Goal: Information Seeking & Learning: Find specific fact

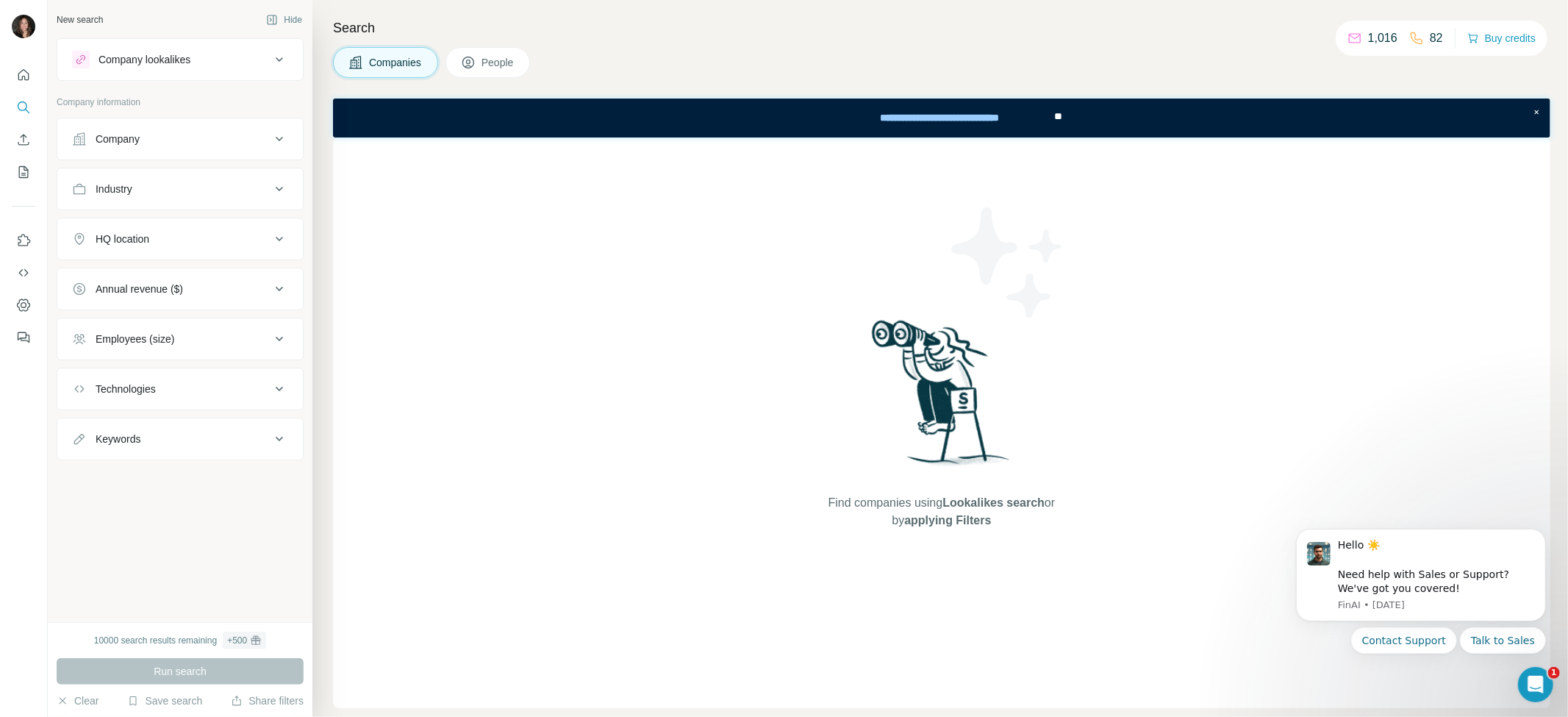
click at [138, 138] on div "Company" at bounding box center [117, 139] width 44 height 15
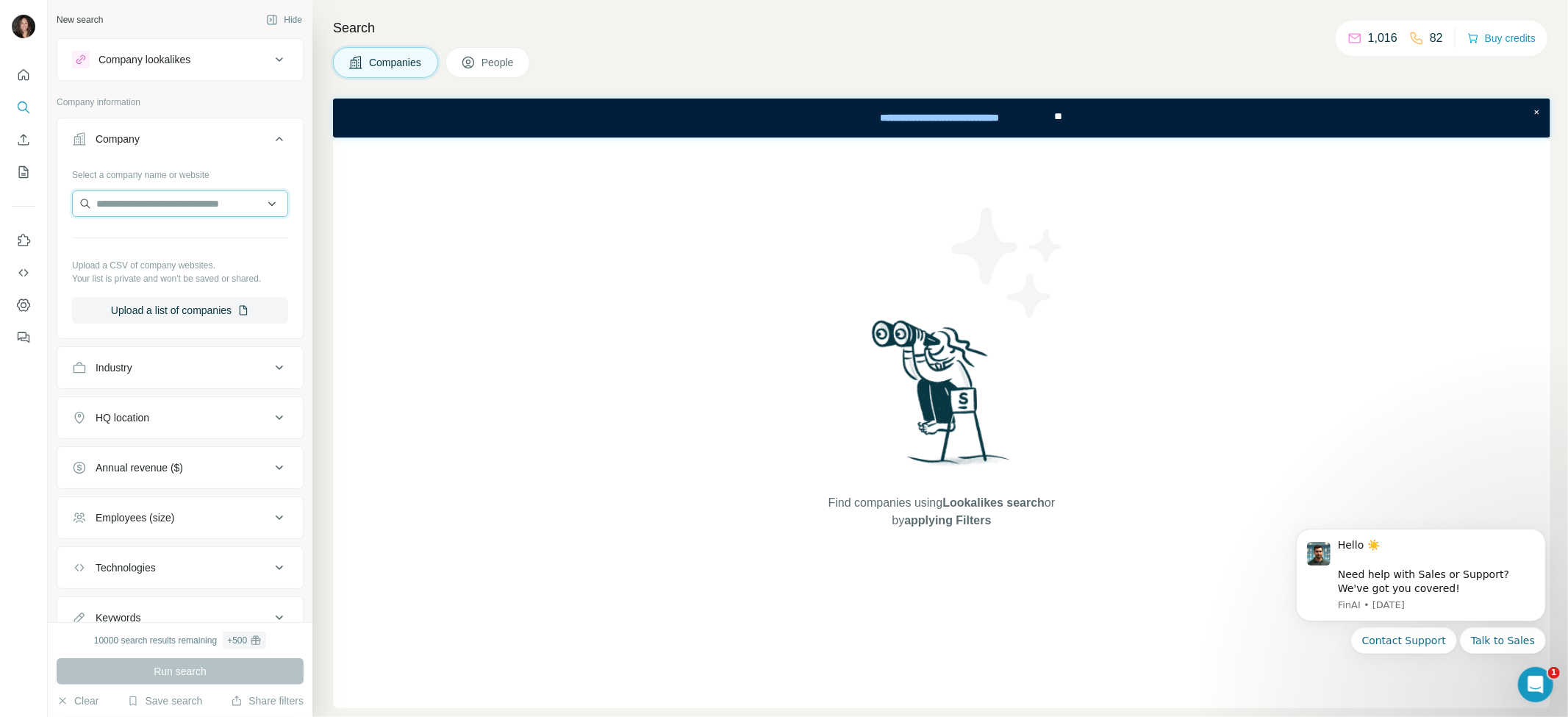
click at [122, 207] on input "text" at bounding box center [180, 204] width 216 height 27
click at [140, 204] on input "text" at bounding box center [180, 204] width 216 height 27
click at [154, 240] on div "Type to search" at bounding box center [174, 239] width 196 height 30
click at [128, 208] on input "text" at bounding box center [180, 204] width 216 height 27
paste input "**********"
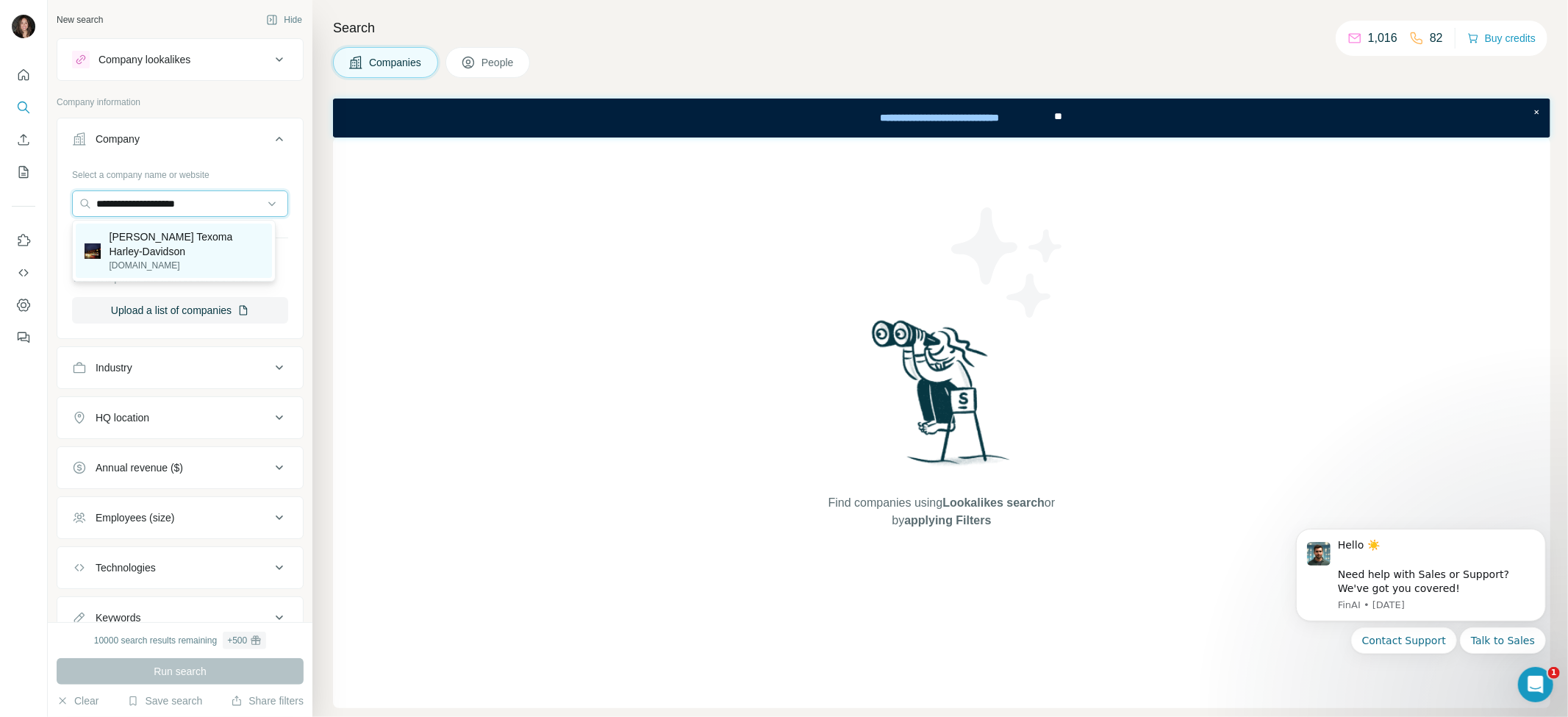
type input "**********"
click at [221, 259] on p "[DOMAIN_NAME]" at bounding box center [186, 266] width 154 height 13
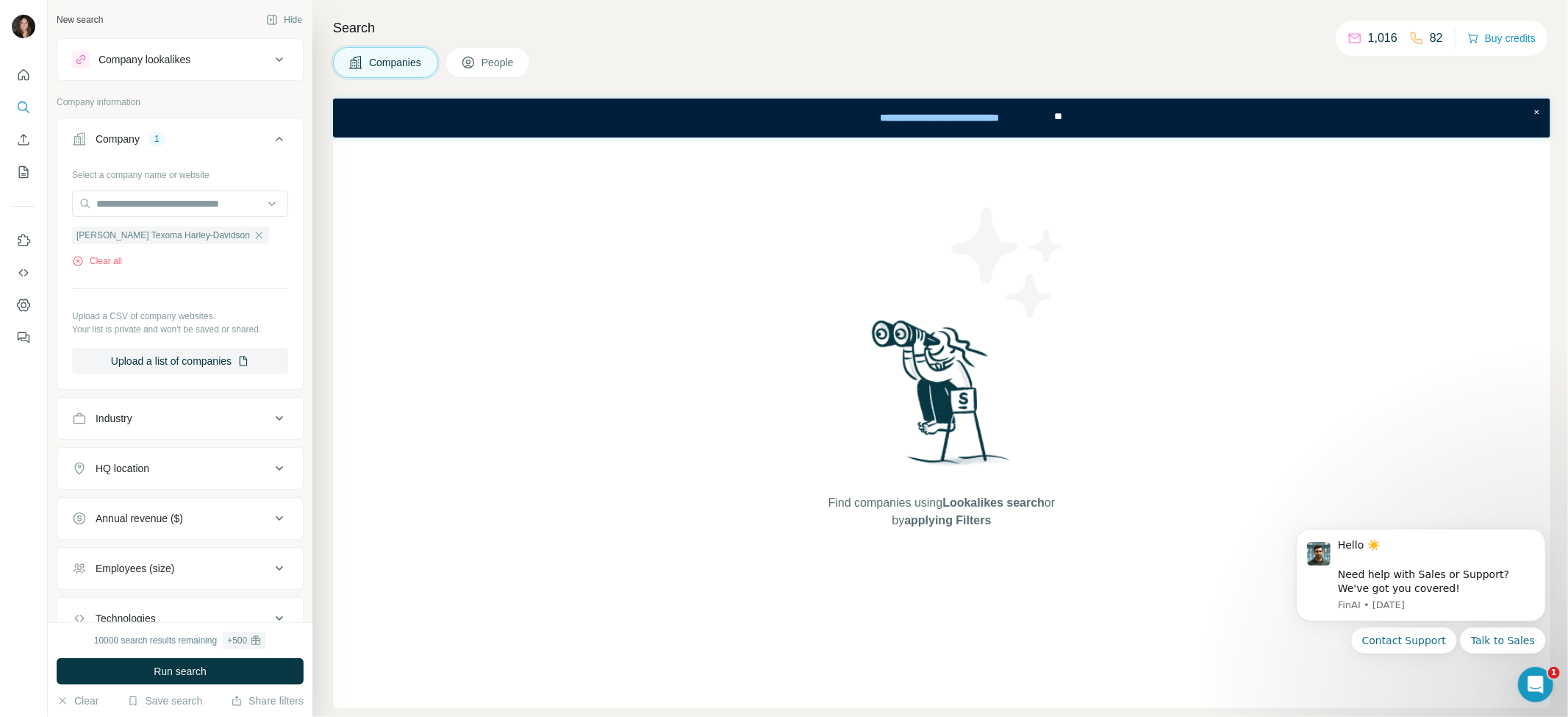
click at [467, 62] on icon at bounding box center [468, 63] width 15 height 15
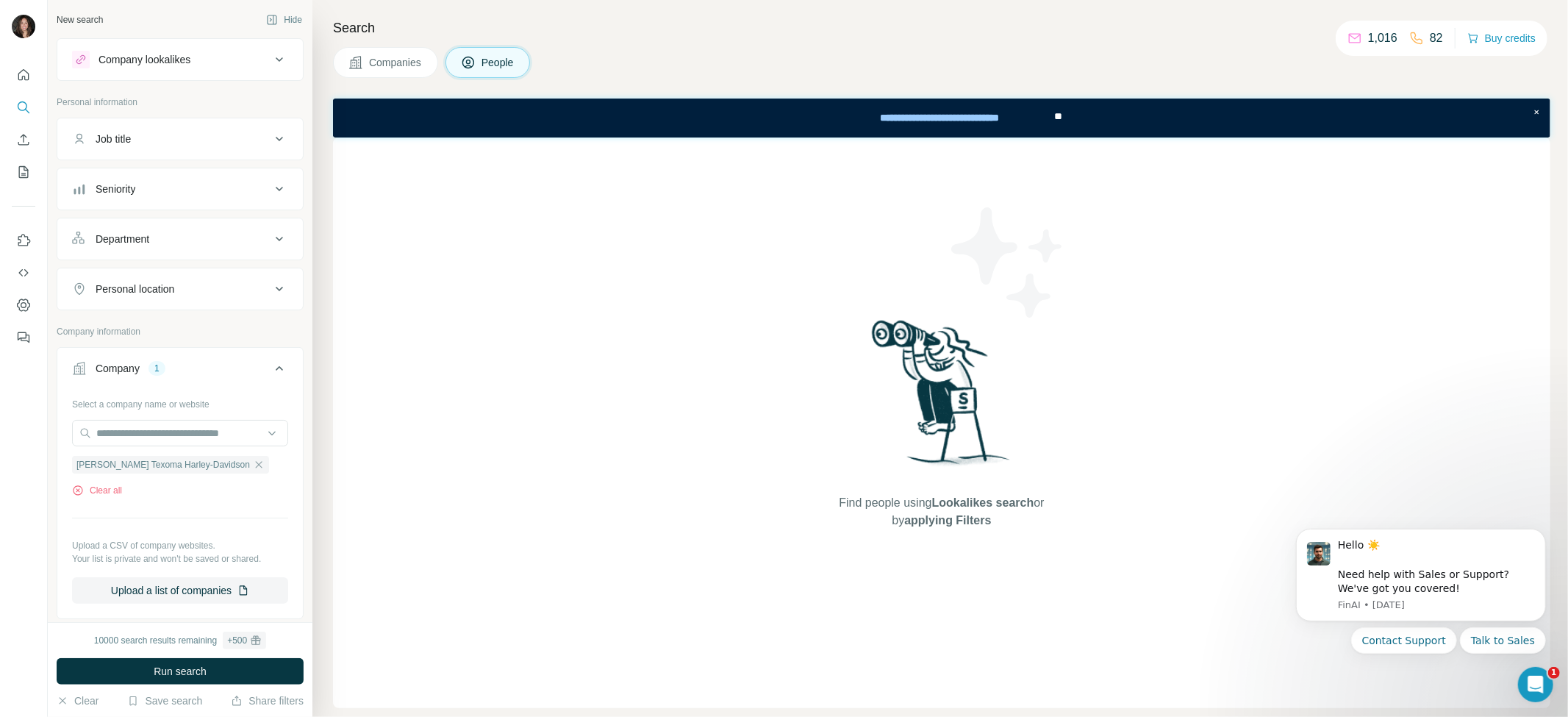
click at [391, 77] on button "Companies" at bounding box center [386, 62] width 105 height 31
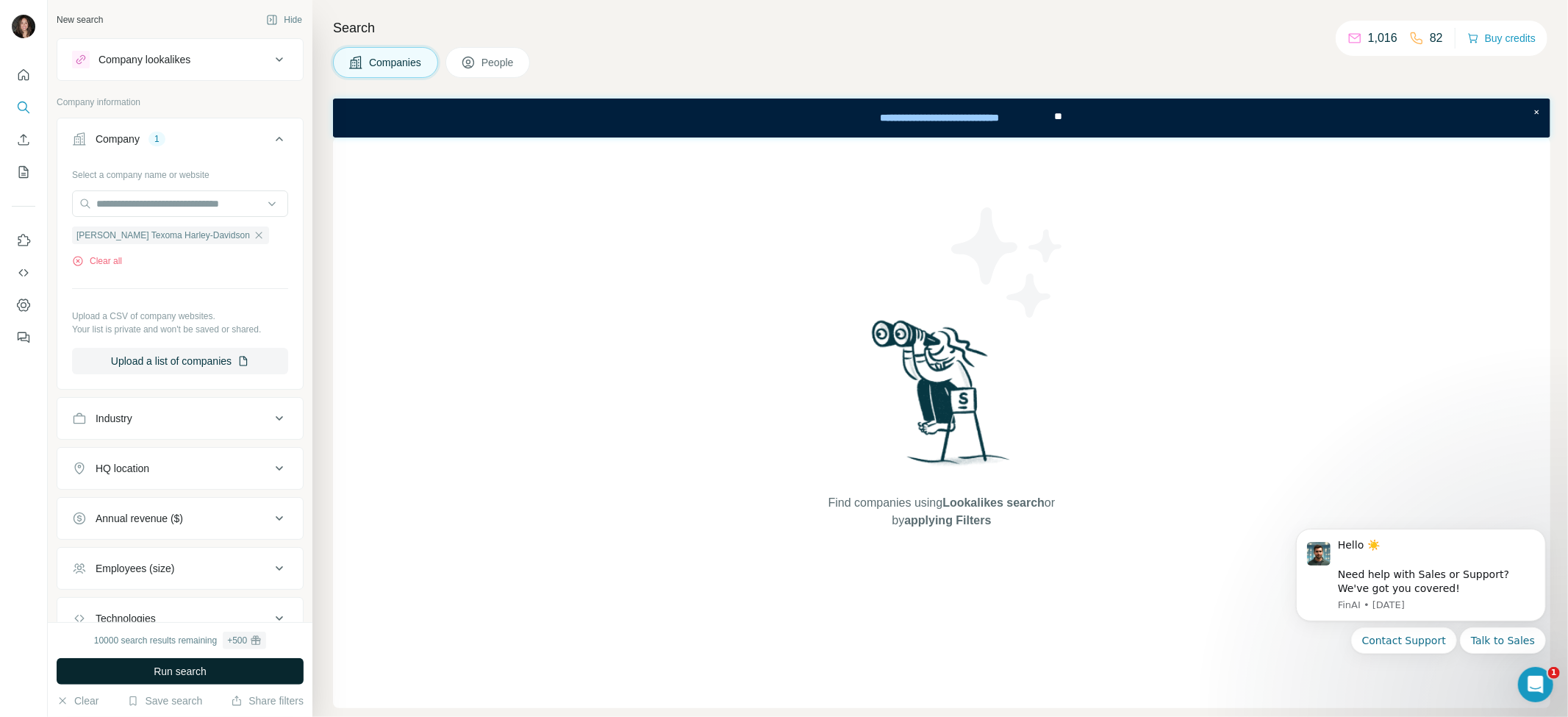
click at [170, 679] on button "Run search" at bounding box center [179, 671] width 247 height 27
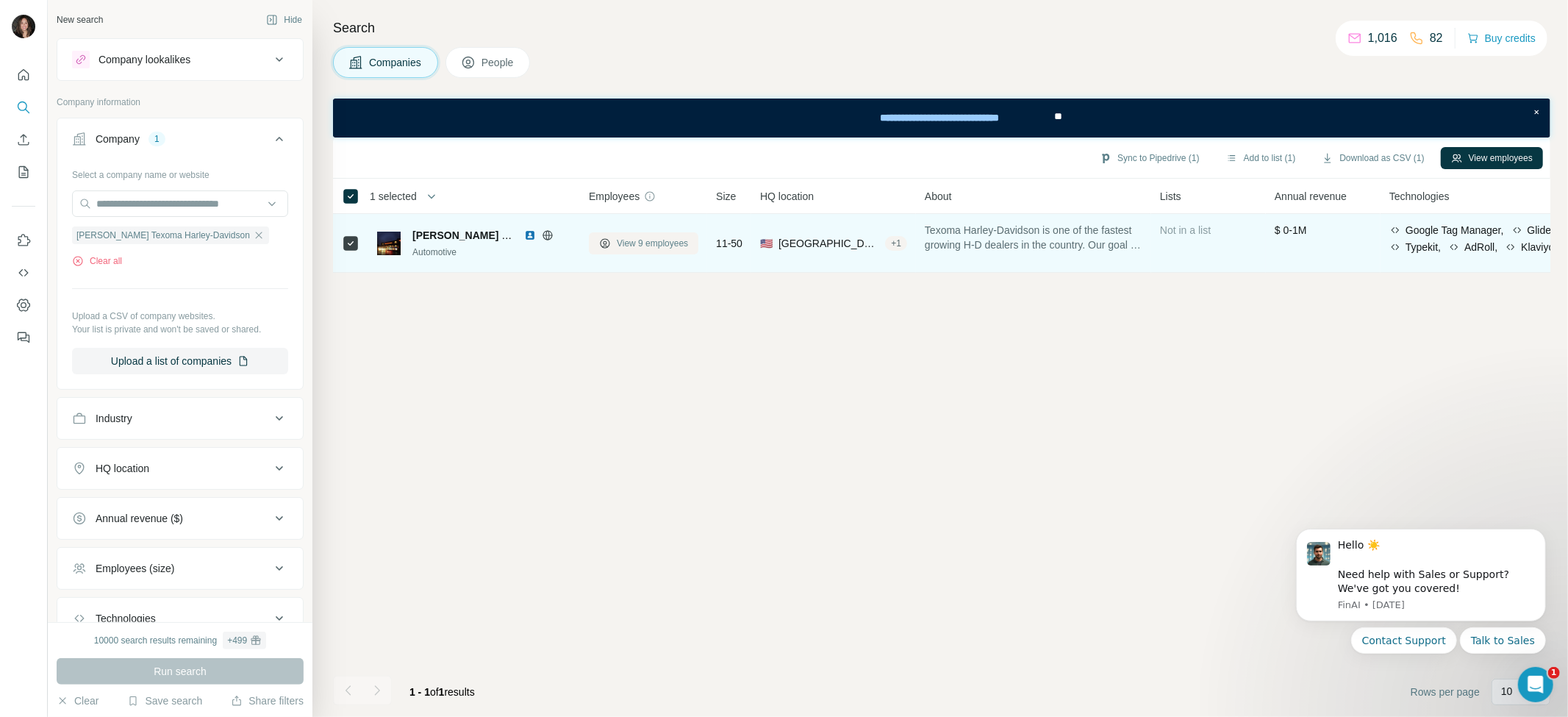
click at [652, 241] on span "View 9 employees" at bounding box center [652, 243] width 71 height 13
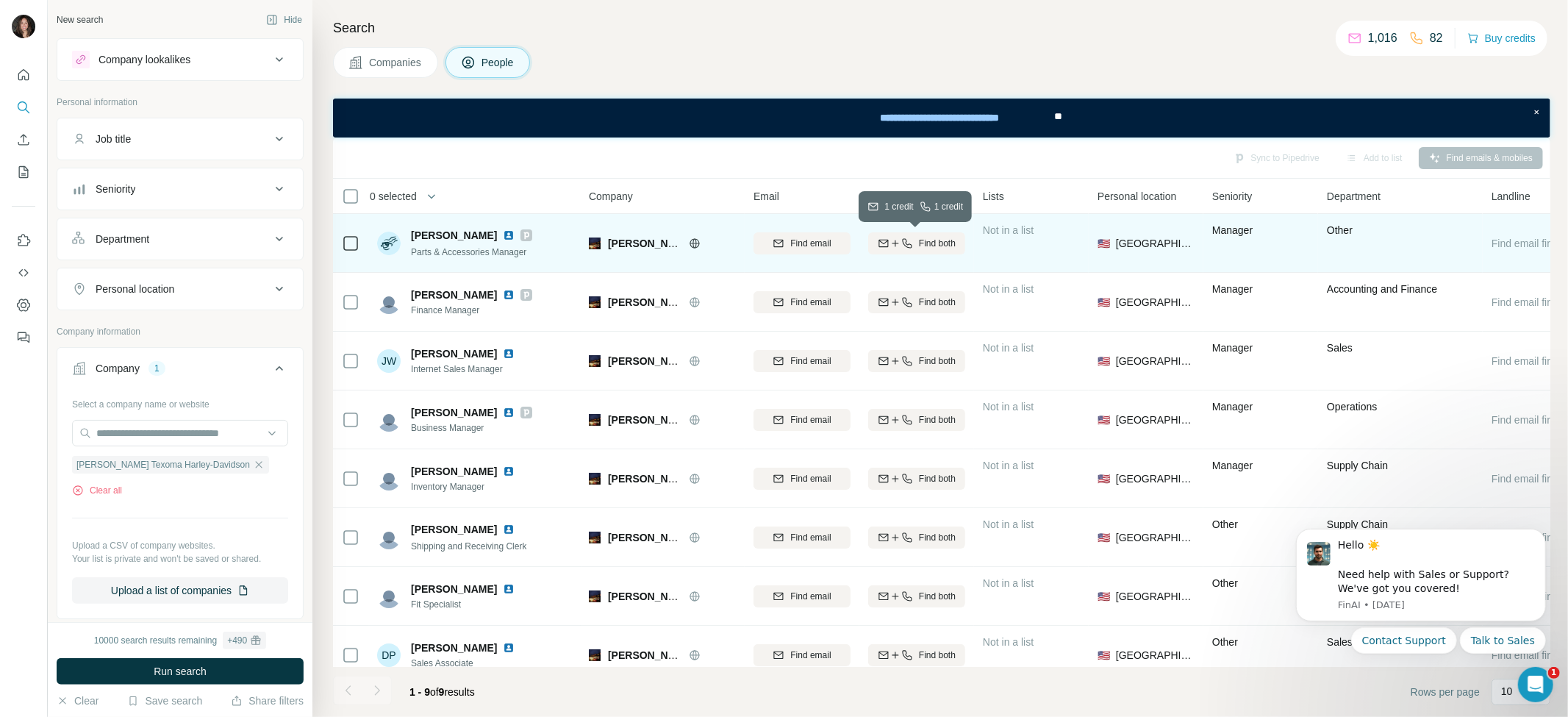
click at [934, 245] on span "Find both" at bounding box center [937, 243] width 37 height 13
click at [1011, 237] on span "1 list" at bounding box center [1014, 241] width 19 height 13
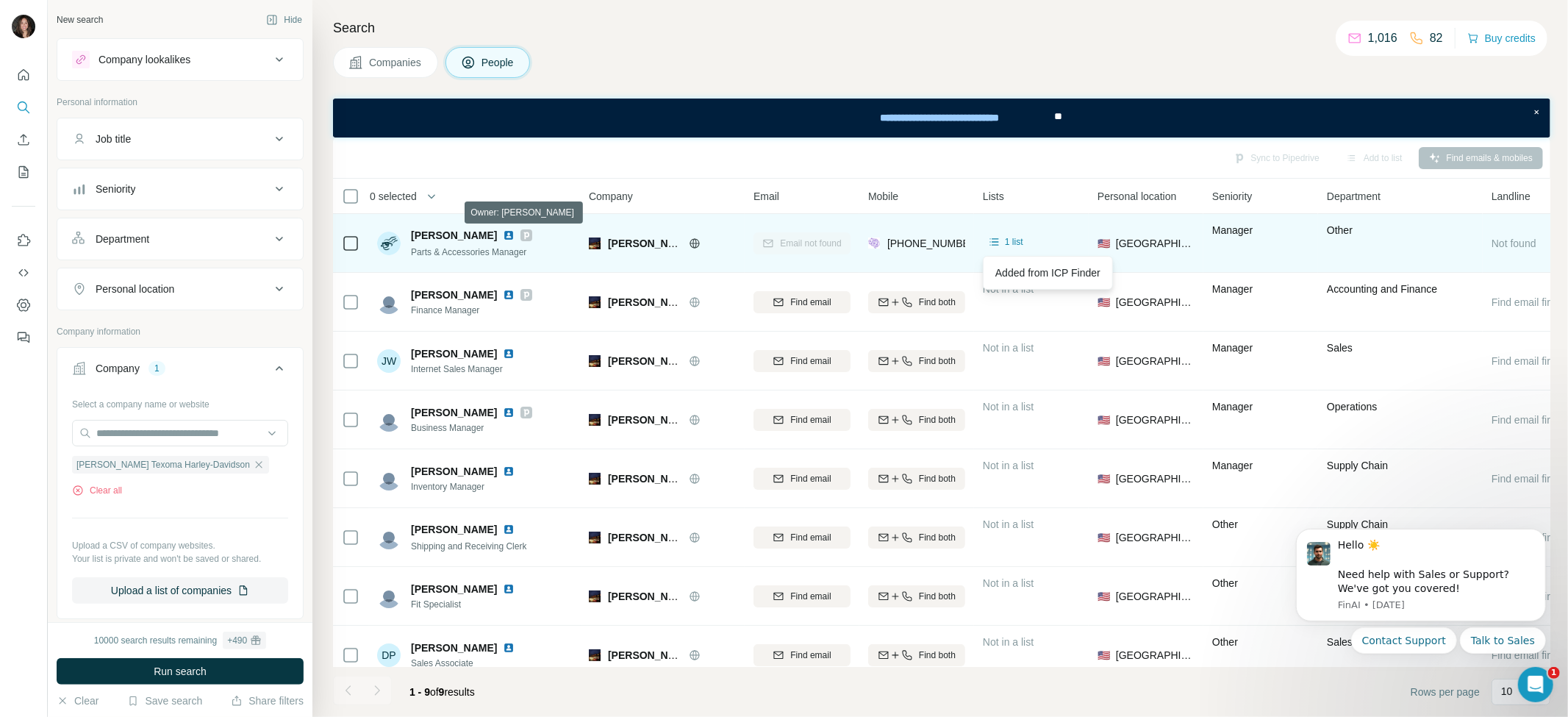
click at [521, 236] on div at bounding box center [526, 235] width 12 height 12
click at [503, 237] on img at bounding box center [509, 235] width 12 height 12
